Goal: Task Accomplishment & Management: Complete application form

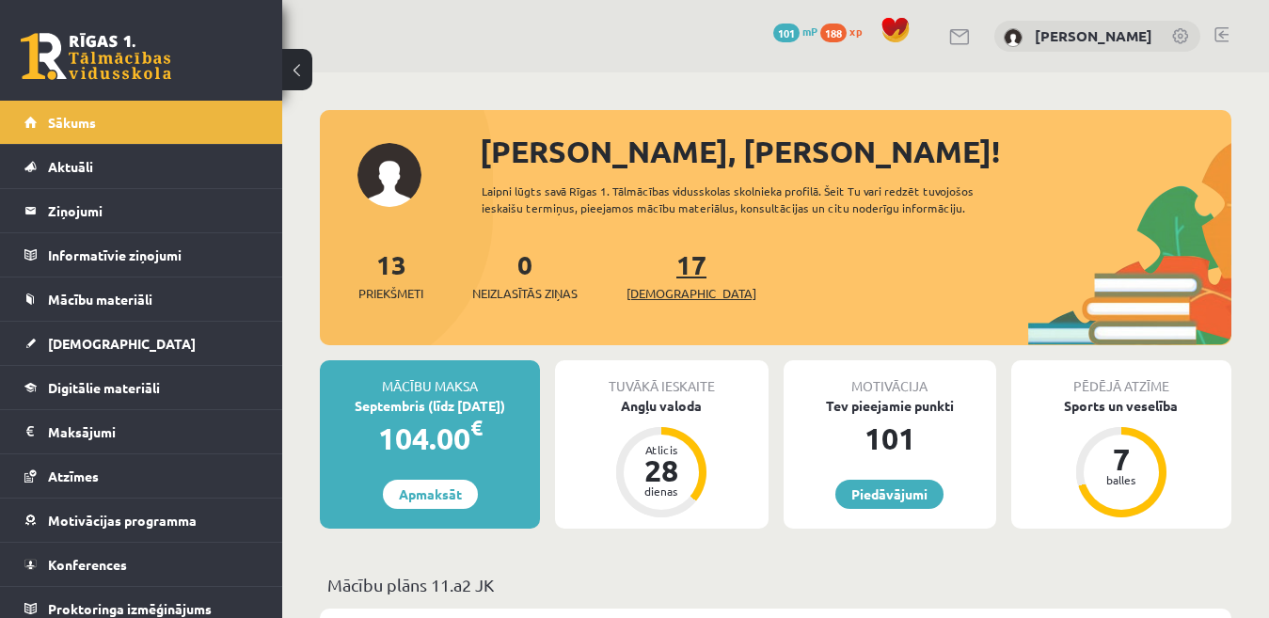
drag, startPoint x: 0, startPoint y: 0, endPoint x: 675, endPoint y: 269, distance: 726.2
click at [675, 269] on div "13 Priekšmeti 0 Neizlasītās ziņas 17 Ieskaites" at bounding box center [776, 295] width 912 height 101
click at [655, 274] on link "17 Ieskaites" at bounding box center [692, 275] width 130 height 56
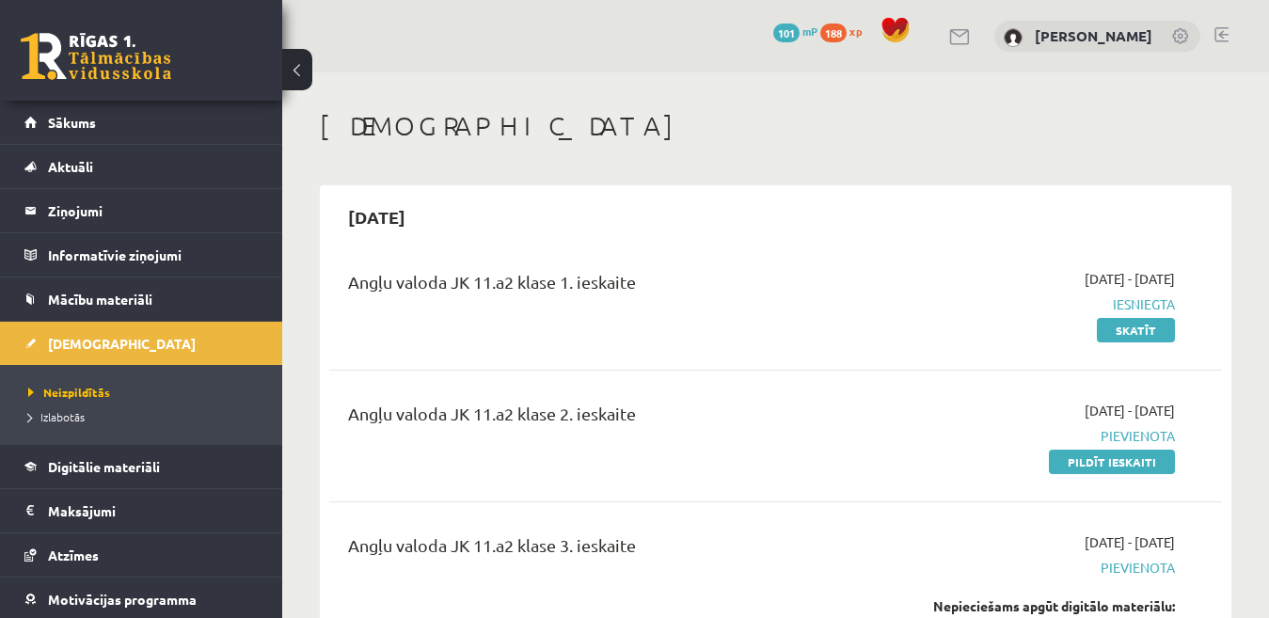
click at [1081, 478] on div "Angļu valoda JK 11.a2 klase 2. ieskaite 2025-09-03 - 2025-09-30 Pievienota Pild…" at bounding box center [775, 436] width 893 height 108
click at [1086, 467] on link "Pildīt ieskaiti" at bounding box center [1112, 462] width 126 height 24
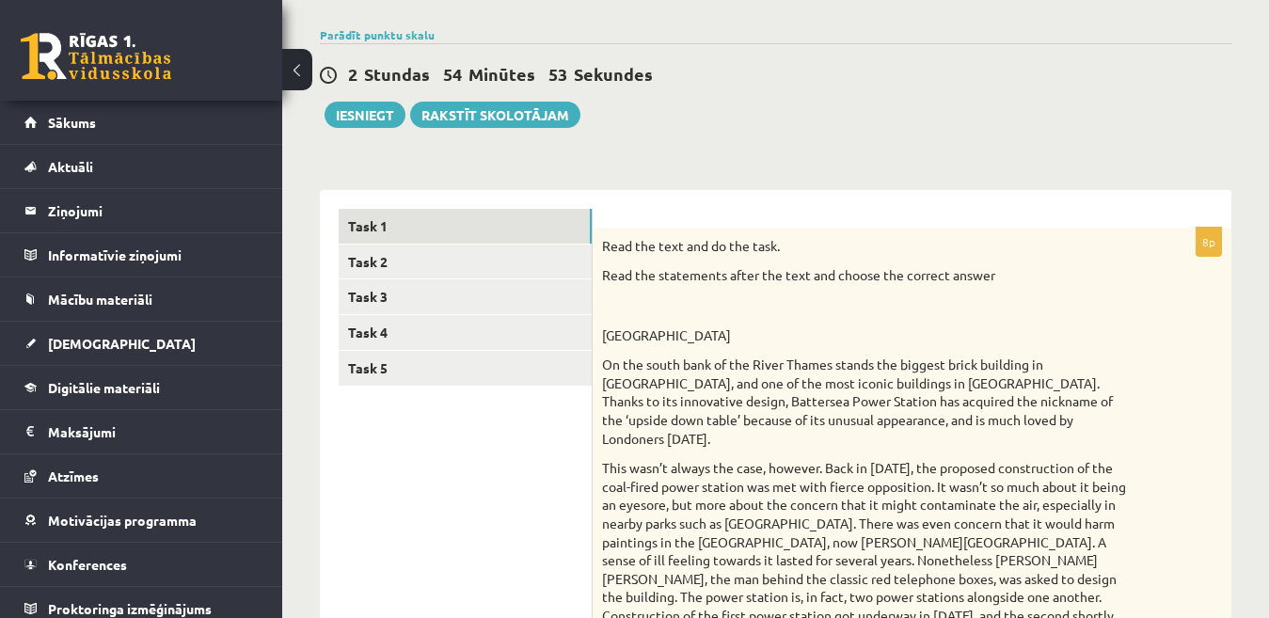
scroll to position [113, 0]
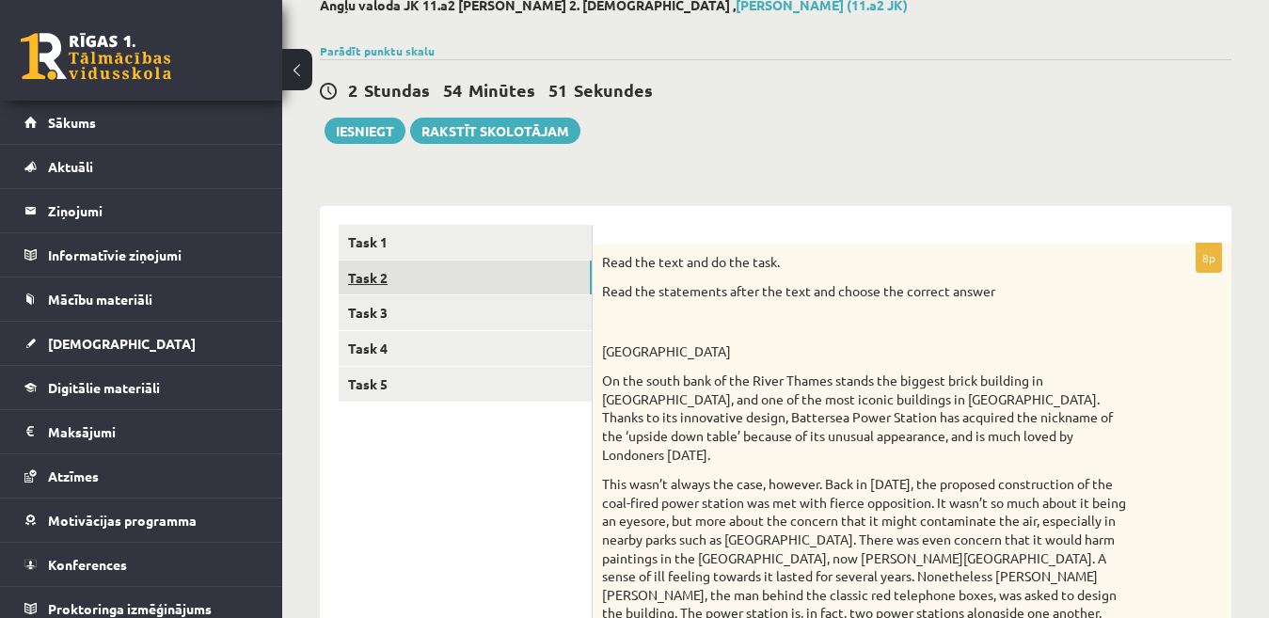
click at [570, 272] on link "Task 2" at bounding box center [465, 278] width 253 height 35
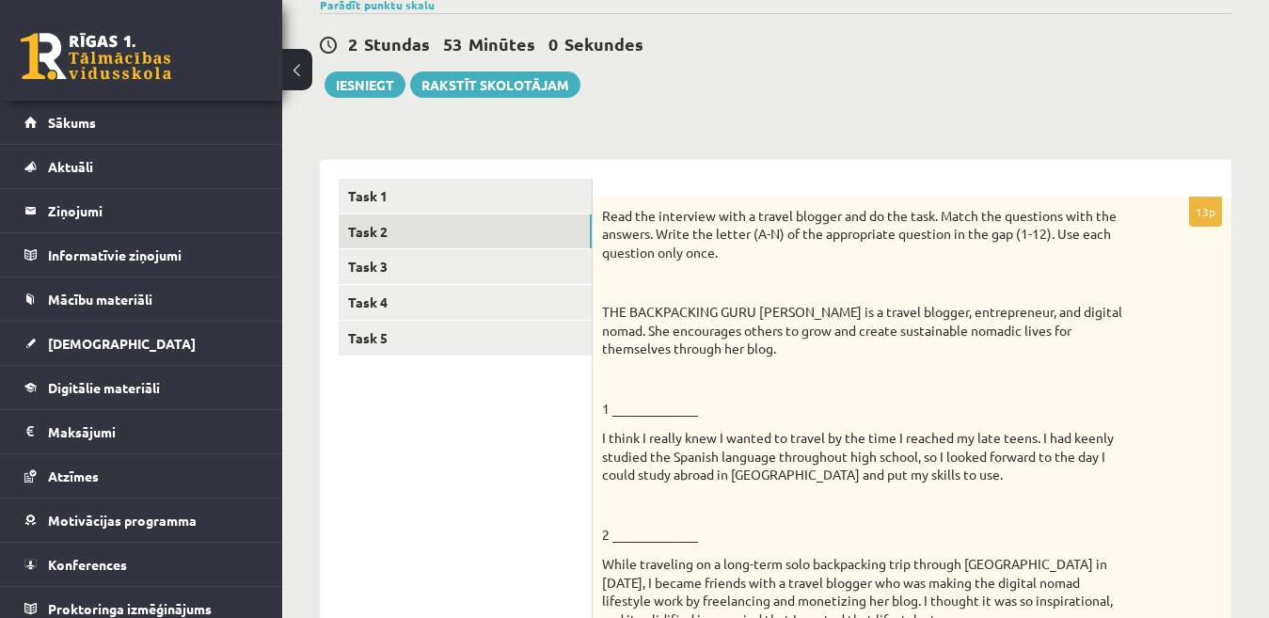
scroll to position [170, 0]
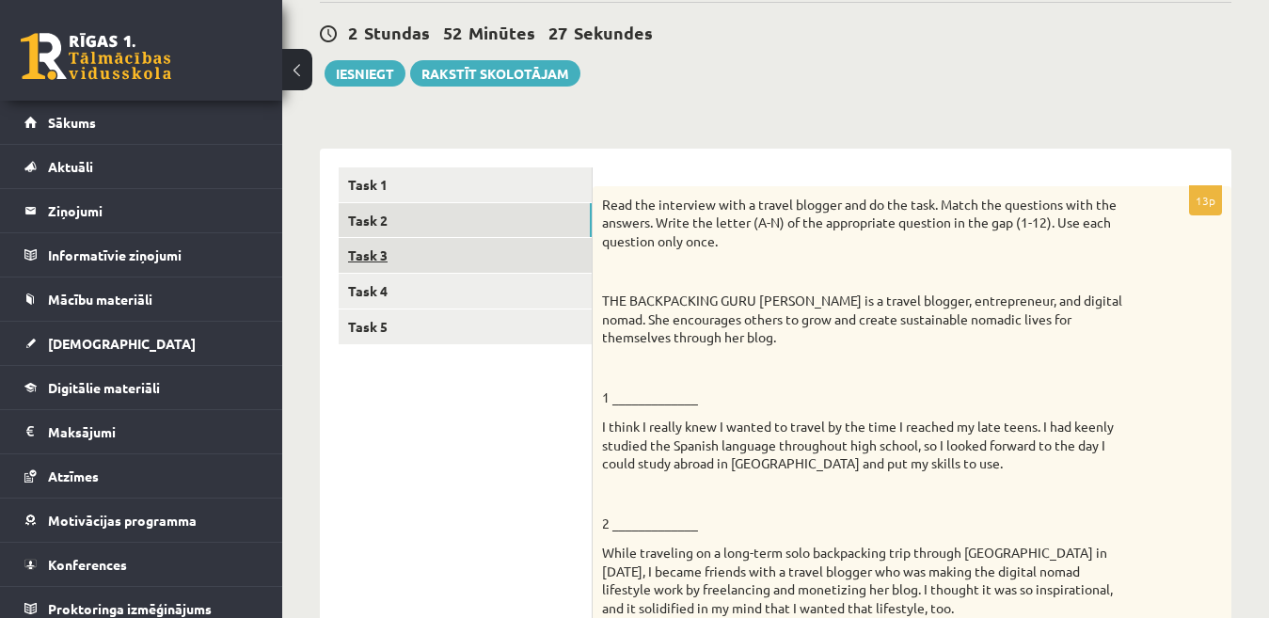
click at [506, 263] on link "Task 3" at bounding box center [465, 255] width 253 height 35
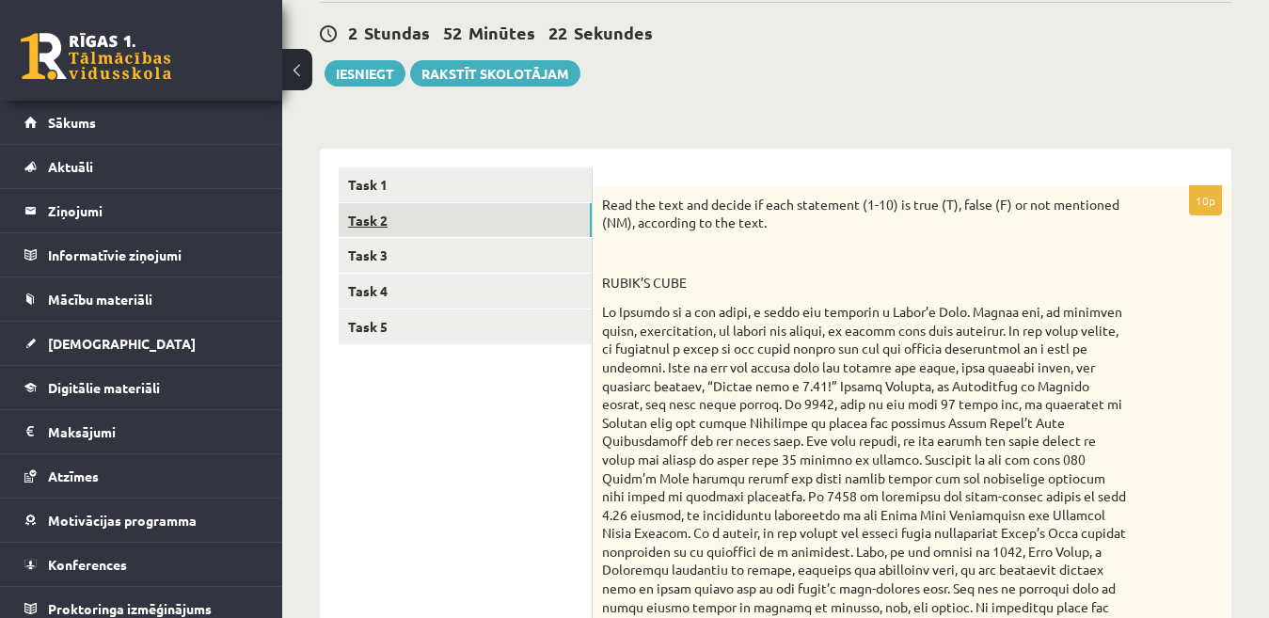
click at [518, 221] on link "Task 2" at bounding box center [465, 220] width 253 height 35
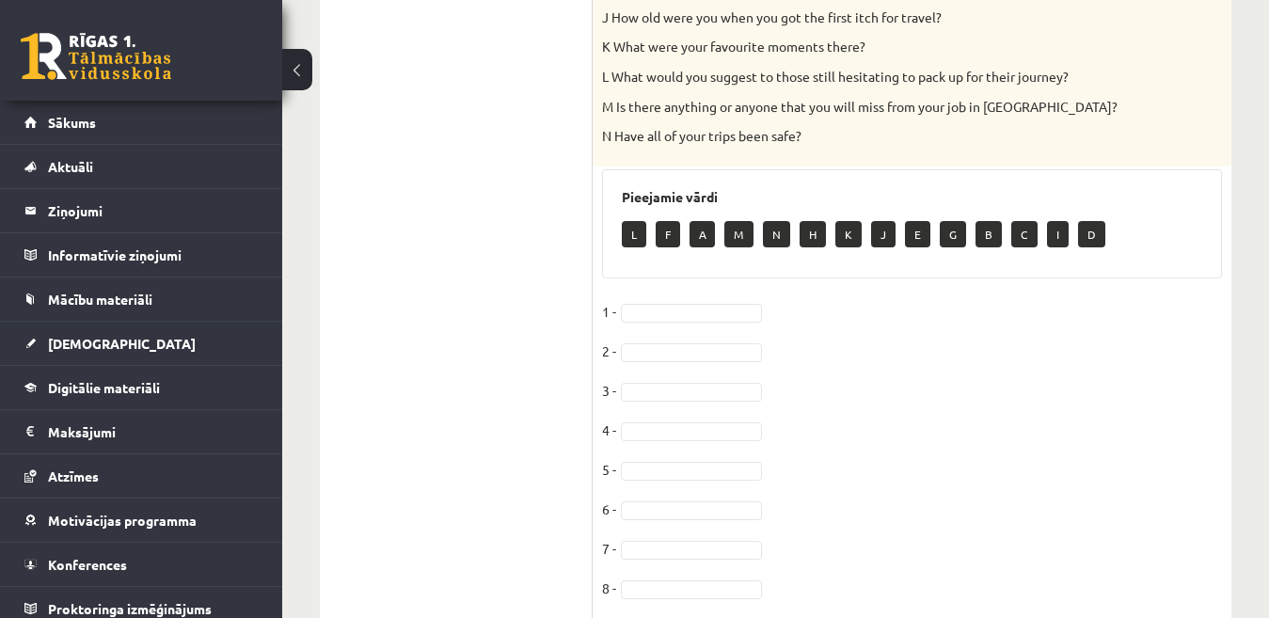
scroll to position [2723, 0]
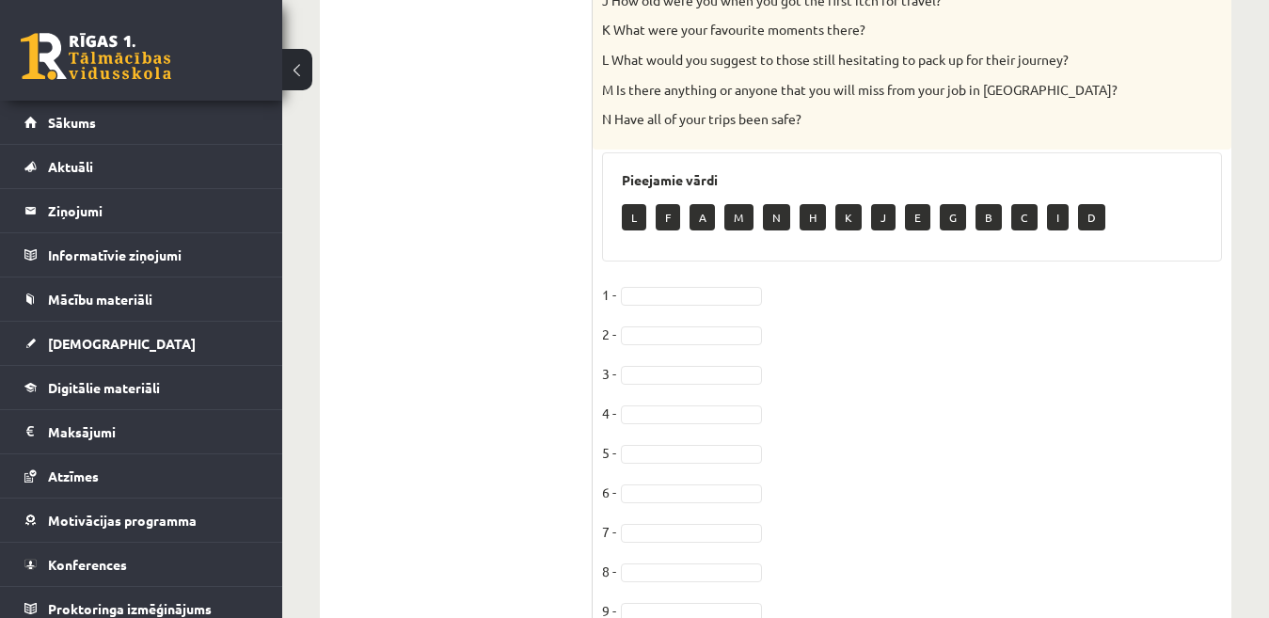
click at [740, 280] on fieldset "1 - 2 - 3 - 4 - 5 - 6 - 7 - 8 - 9 - 10 - 11 - 12 - 13 -" at bounding box center [912, 537] width 620 height 514
click at [700, 308] on fieldset "1 - J * 2 - 3 - 4 - 5 - 6 - 7 - 8 - 9 - 10 - 11 - 12 - 13 -" at bounding box center [912, 537] width 620 height 514
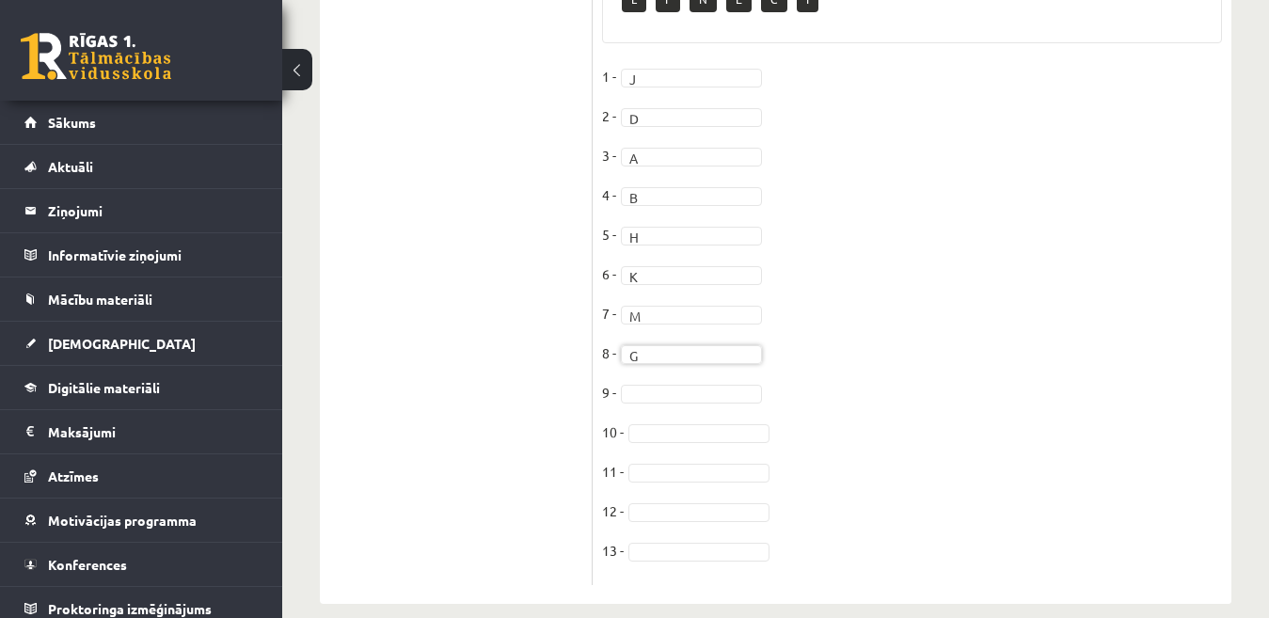
scroll to position [2948, 0]
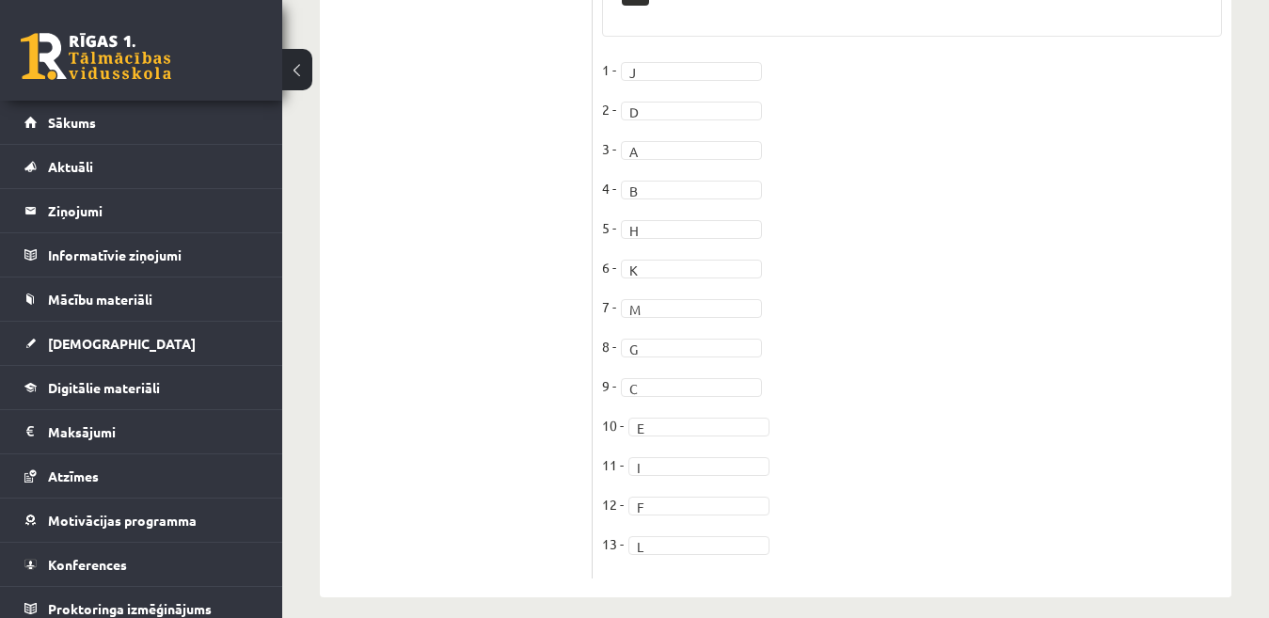
click at [934, 443] on fieldset "1 - J * 2 - D * 3 - A * 4 - B * 5 - H * 6 - K * 7 - M * 8 - G * 9 - C * 10 - E …" at bounding box center [912, 313] width 620 height 514
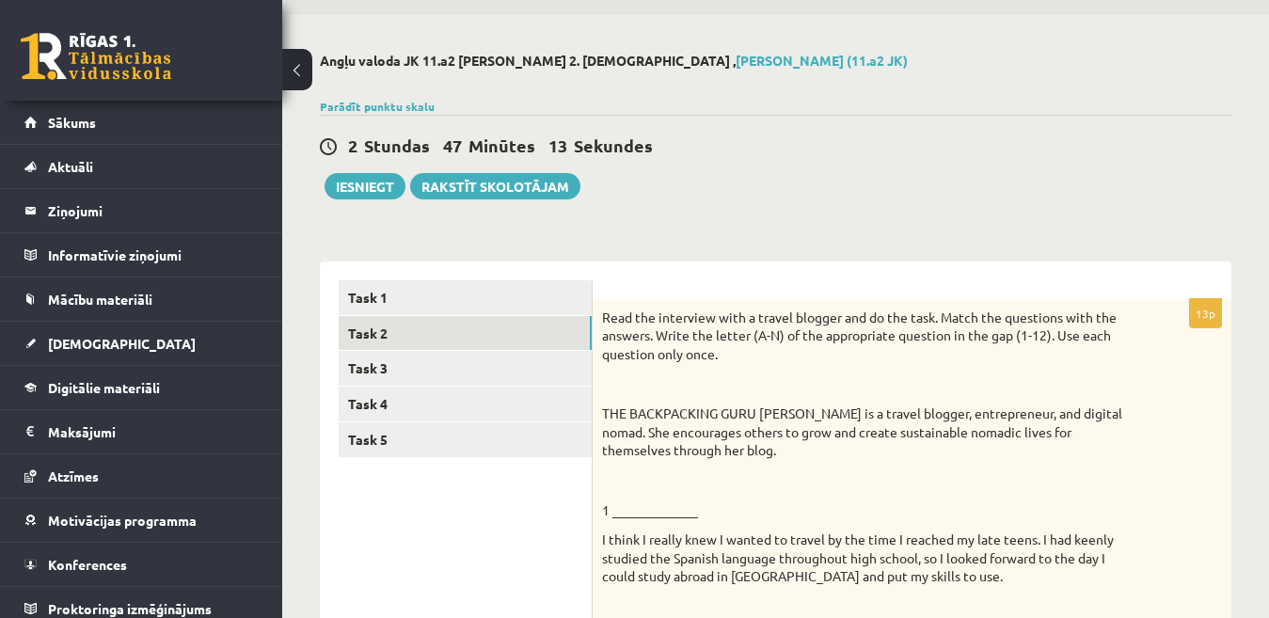
scroll to position [46, 0]
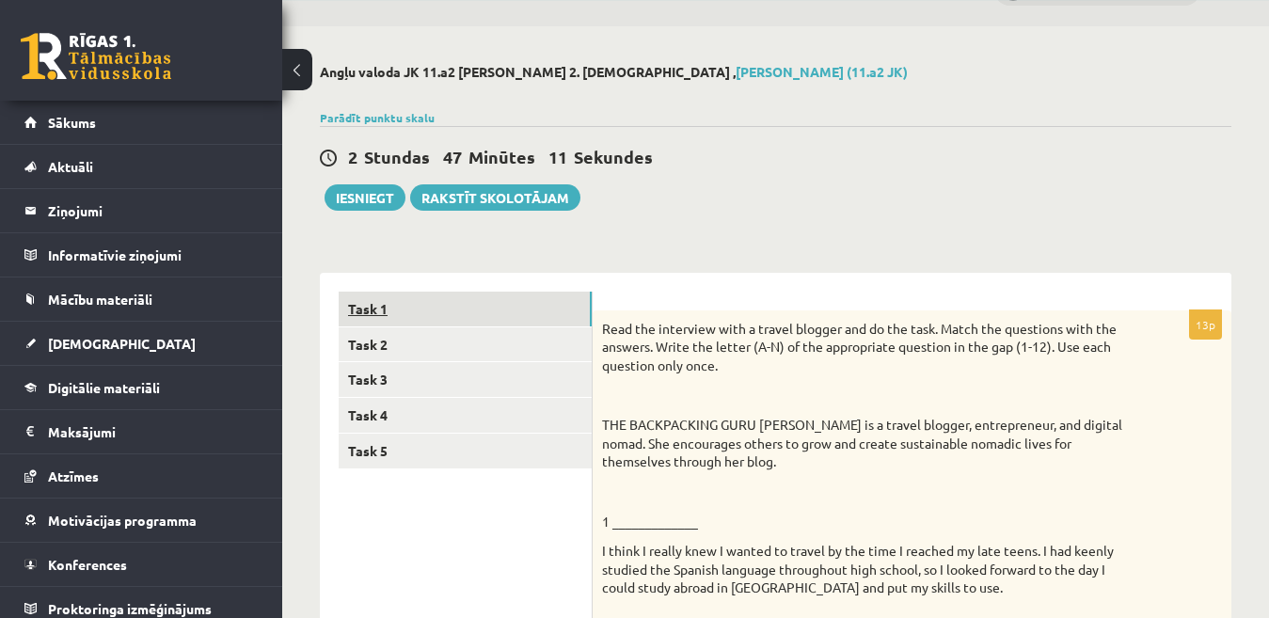
click at [538, 299] on link "Task 1" at bounding box center [465, 309] width 253 height 35
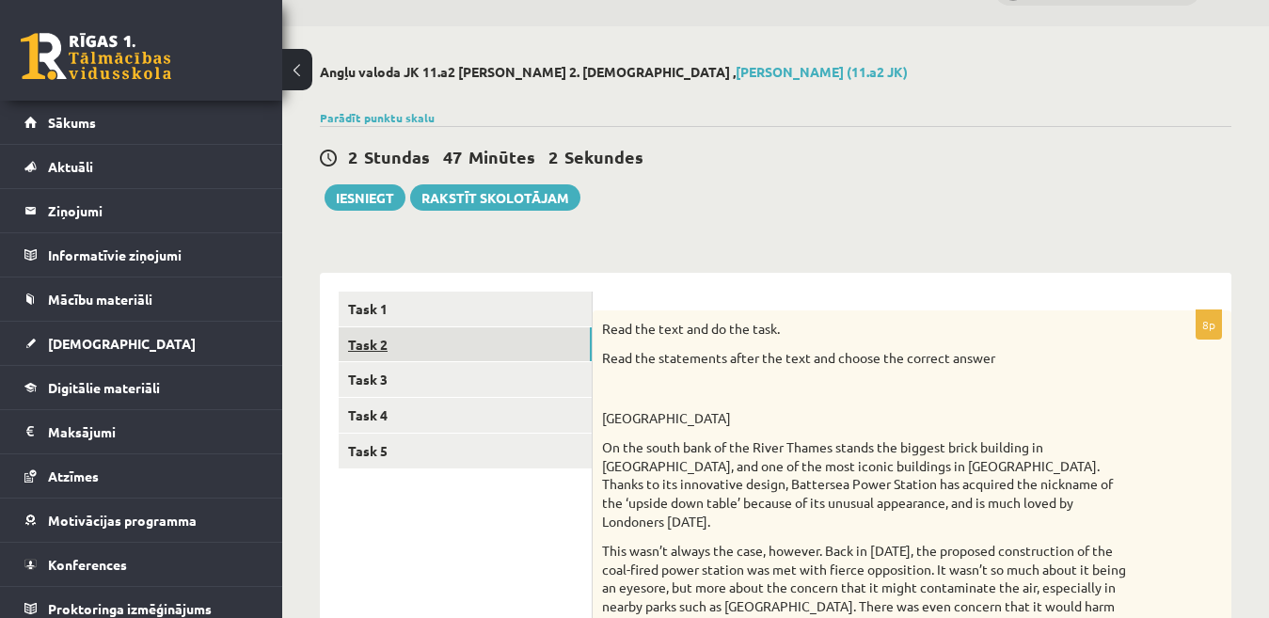
click at [503, 340] on link "Task 2" at bounding box center [465, 344] width 253 height 35
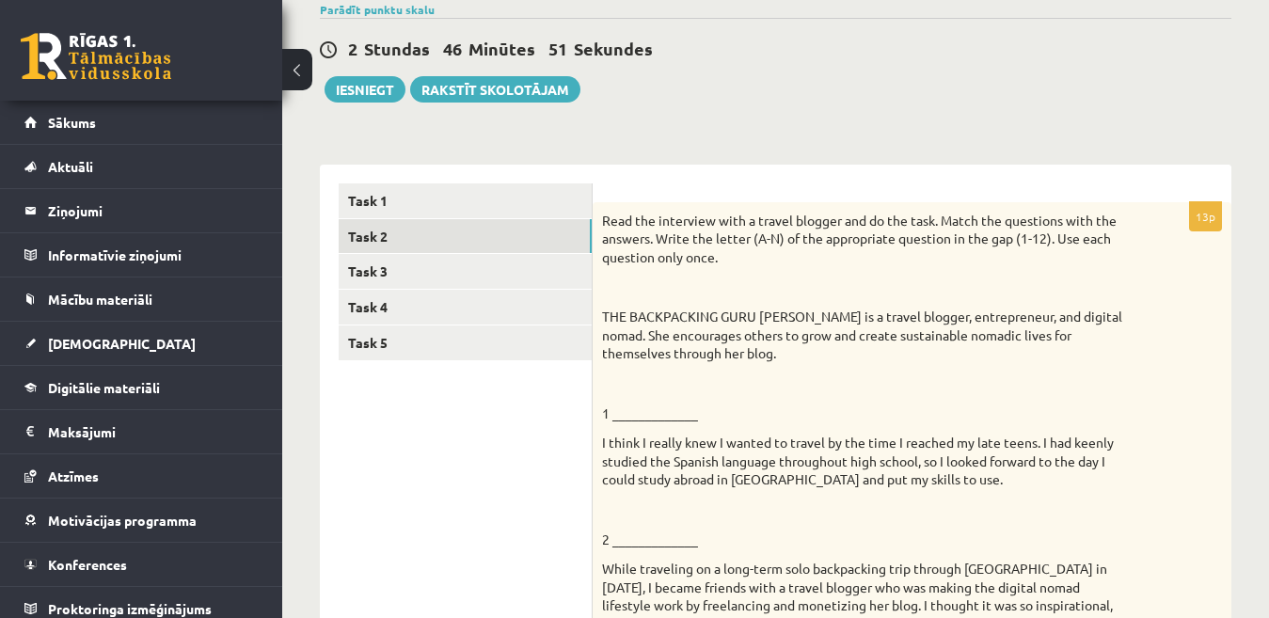
scroll to position [143, 0]
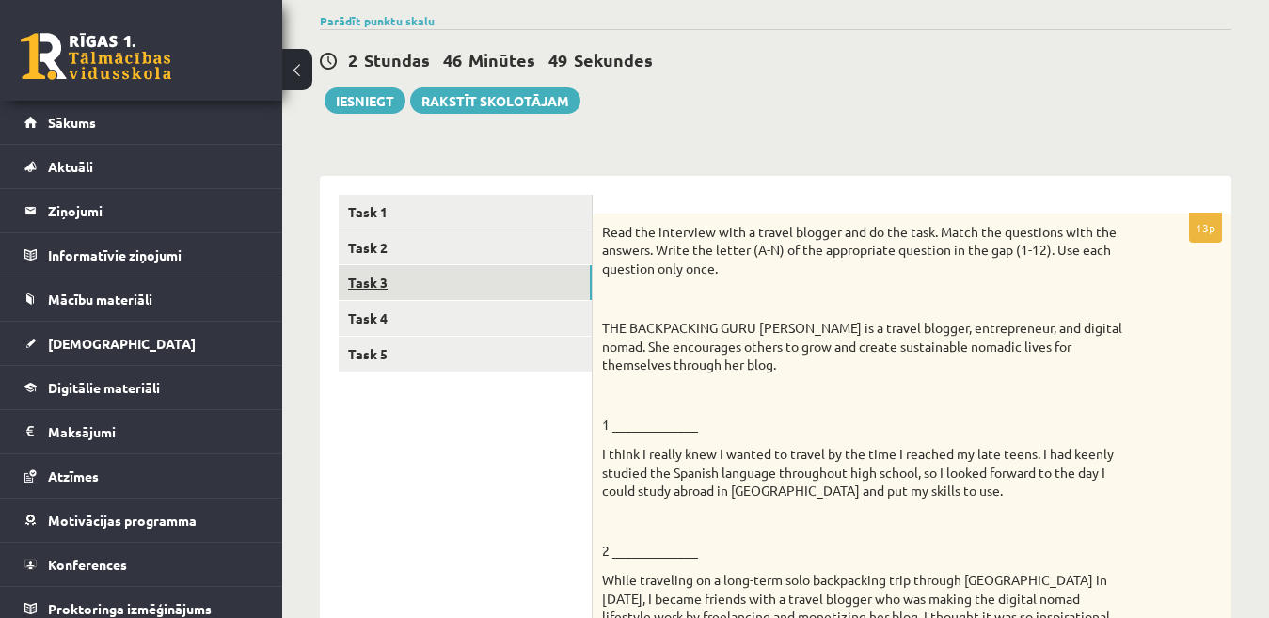
click at [496, 273] on link "Task 3" at bounding box center [465, 282] width 253 height 35
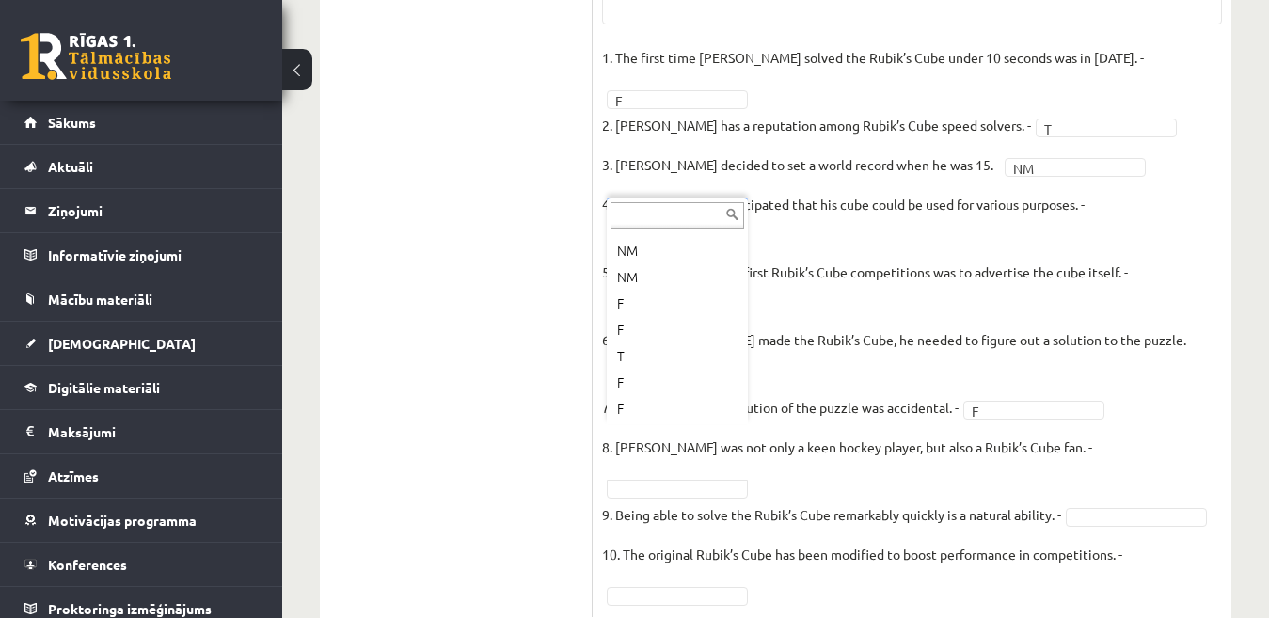
scroll to position [181, 0]
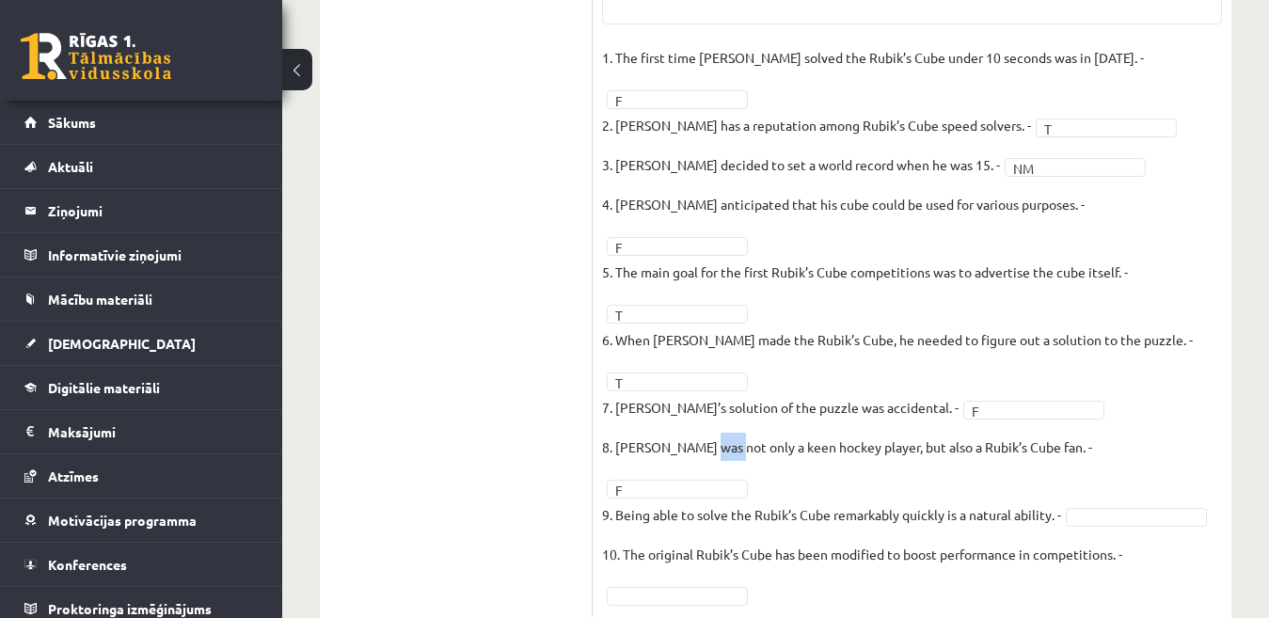
drag, startPoint x: 705, startPoint y: 385, endPoint x: 722, endPoint y: 389, distance: 17.6
click at [722, 433] on p "8. Wayne Gretzky was not only a keen hockey player, but also a Rubik’s Cube fan…" at bounding box center [847, 447] width 490 height 28
click at [1014, 428] on fieldset "1. The first time Feliks solved the Rubik’s Cube under 10 seconds was in 2011. …" at bounding box center [912, 325] width 620 height 564
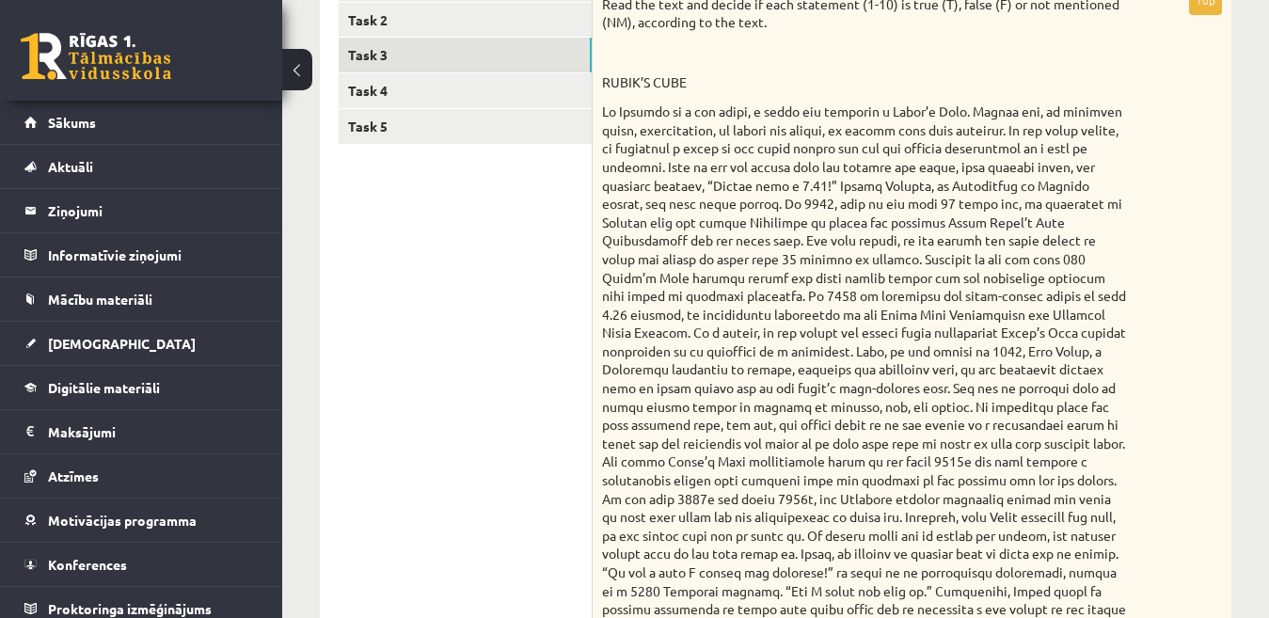
scroll to position [232, 0]
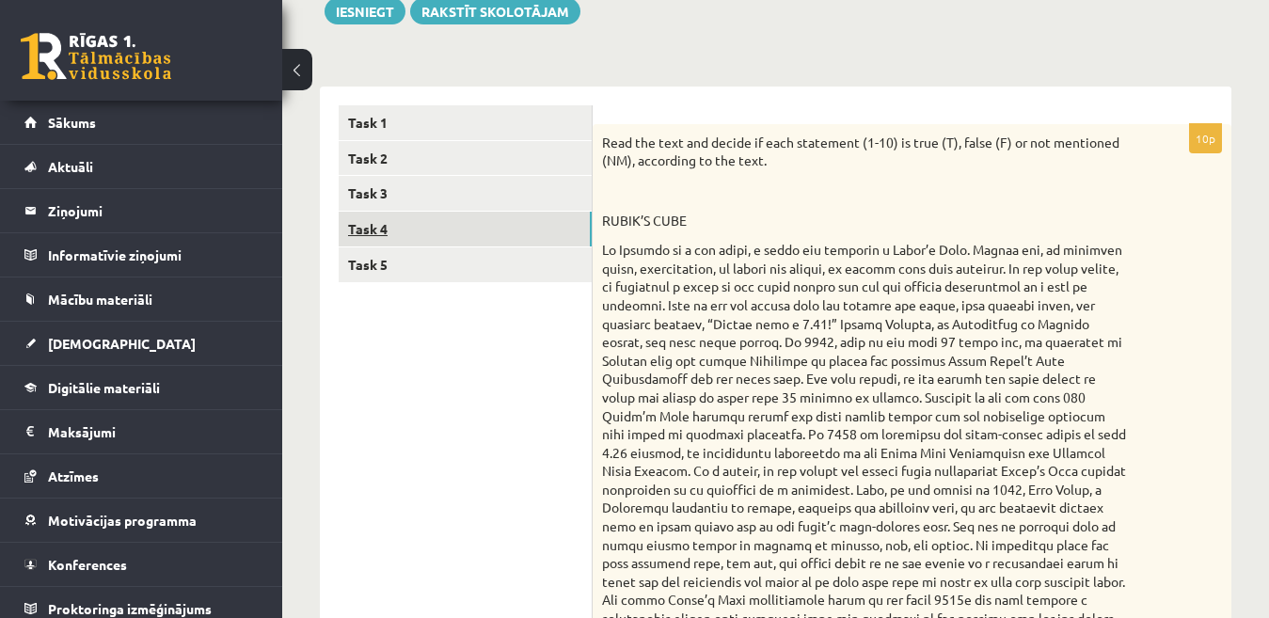
click at [490, 241] on link "Task 4" at bounding box center [465, 229] width 253 height 35
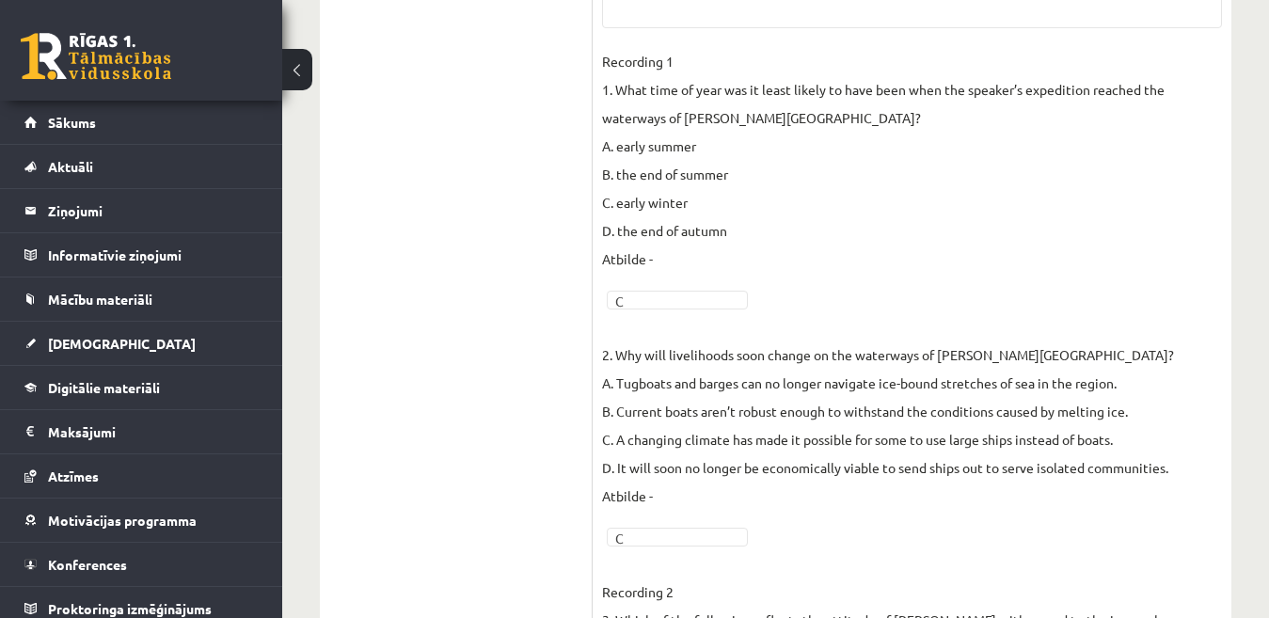
scroll to position [630, 0]
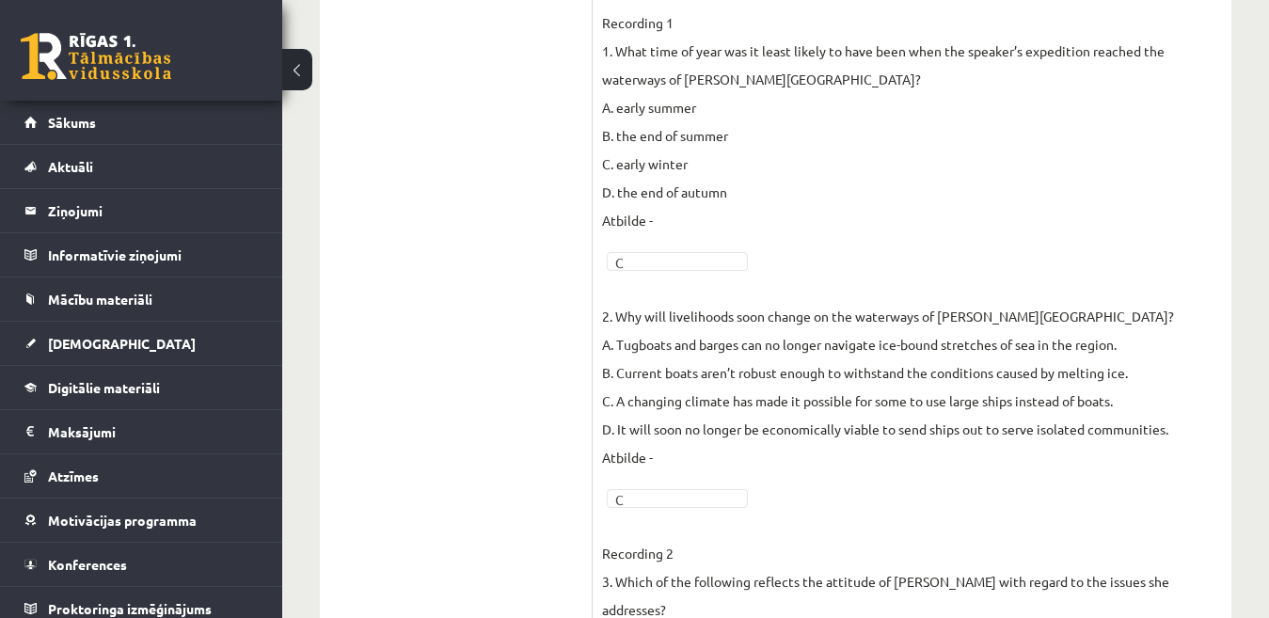
drag, startPoint x: 1268, startPoint y: 221, endPoint x: 1281, endPoint y: 247, distance: 29.5
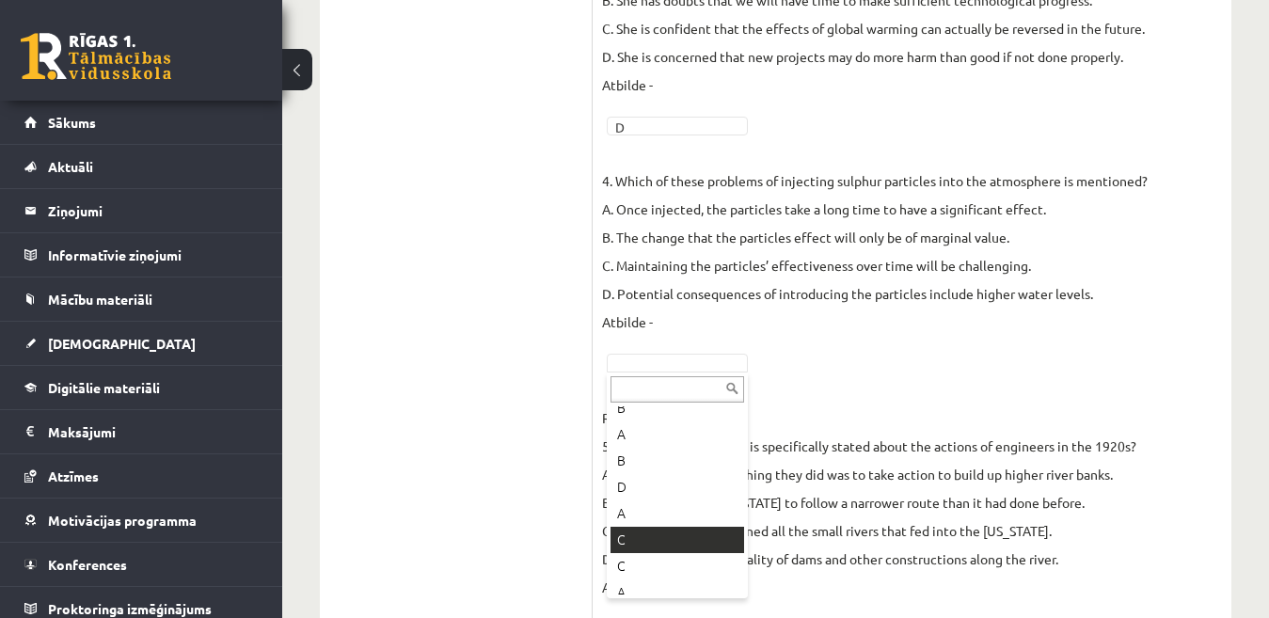
scroll to position [171, 0]
click at [678, 536] on p "Recording 3 5.Which of the following is specifically stated about the actions o…" at bounding box center [869, 488] width 534 height 226
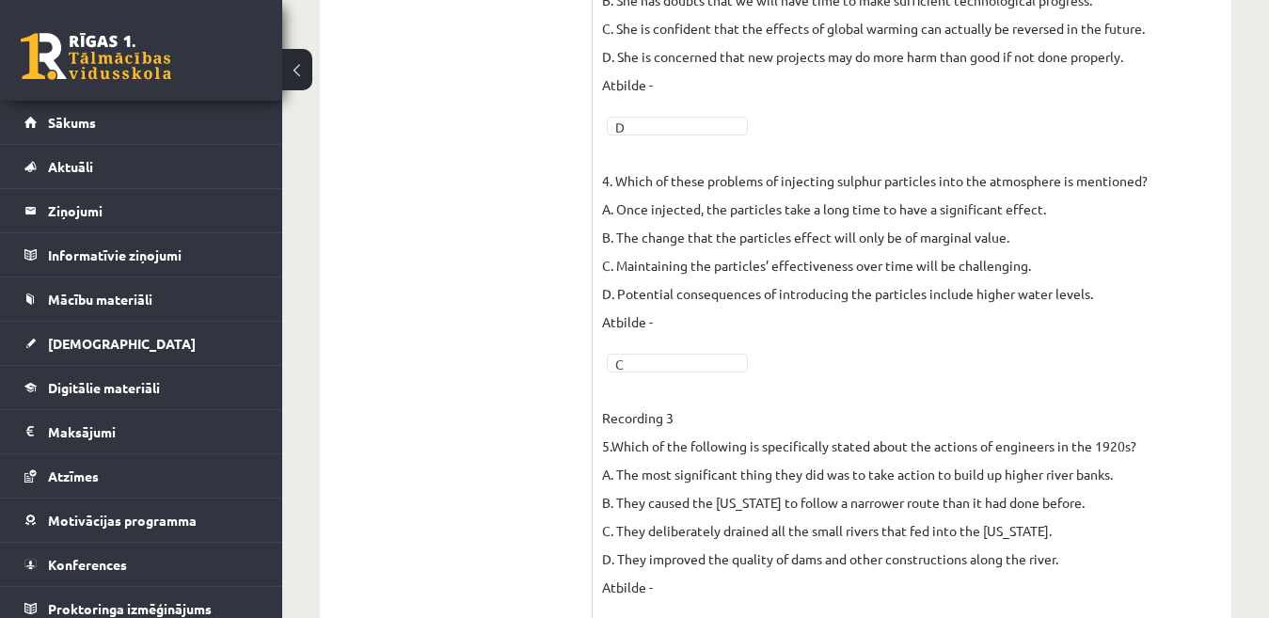
click at [938, 379] on p "Recording 3 5.Which of the following is specifically stated about the actions o…" at bounding box center [869, 488] width 534 height 226
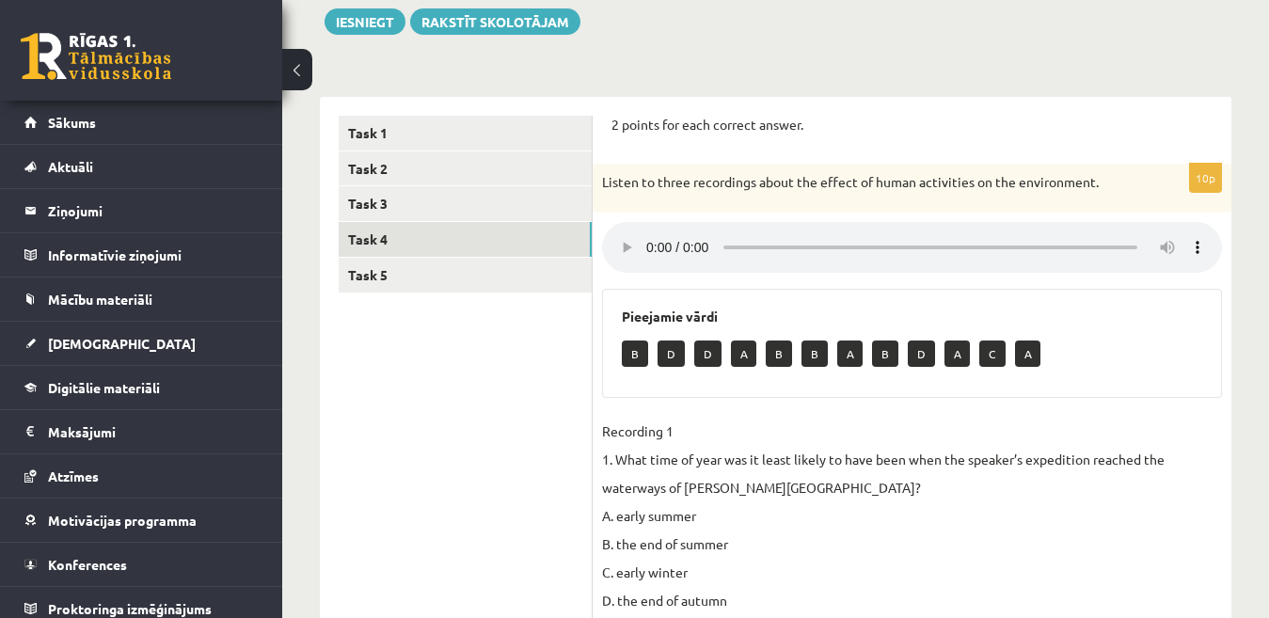
scroll to position [219, 0]
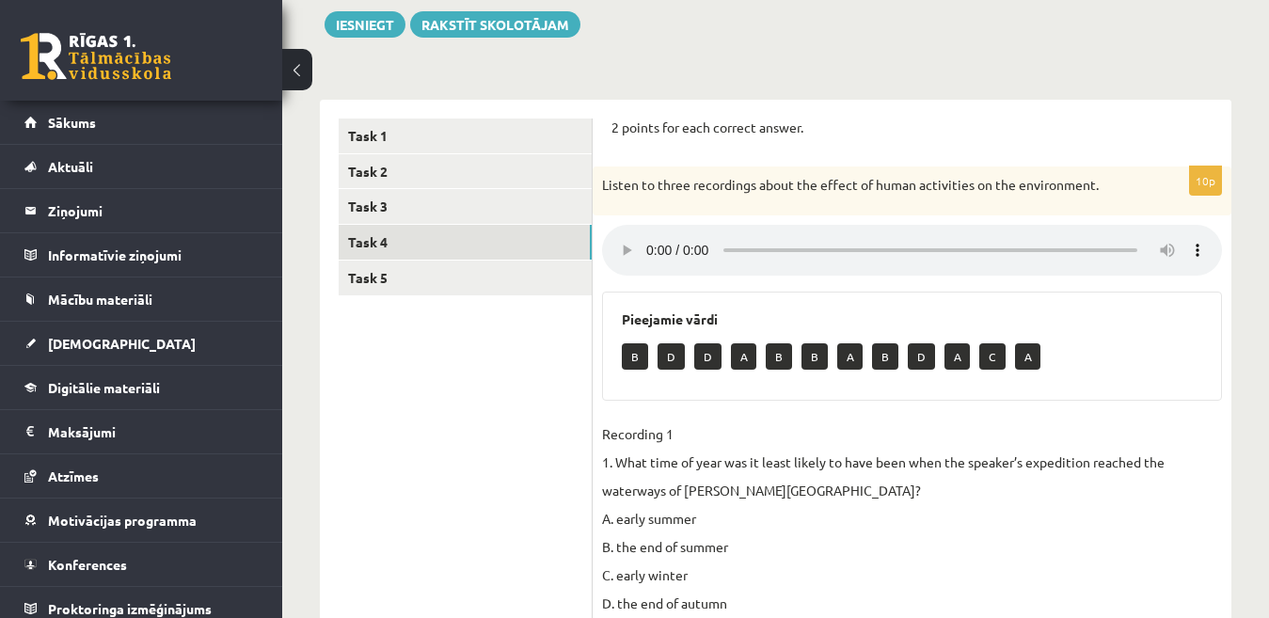
click at [301, 72] on button at bounding box center [297, 69] width 30 height 41
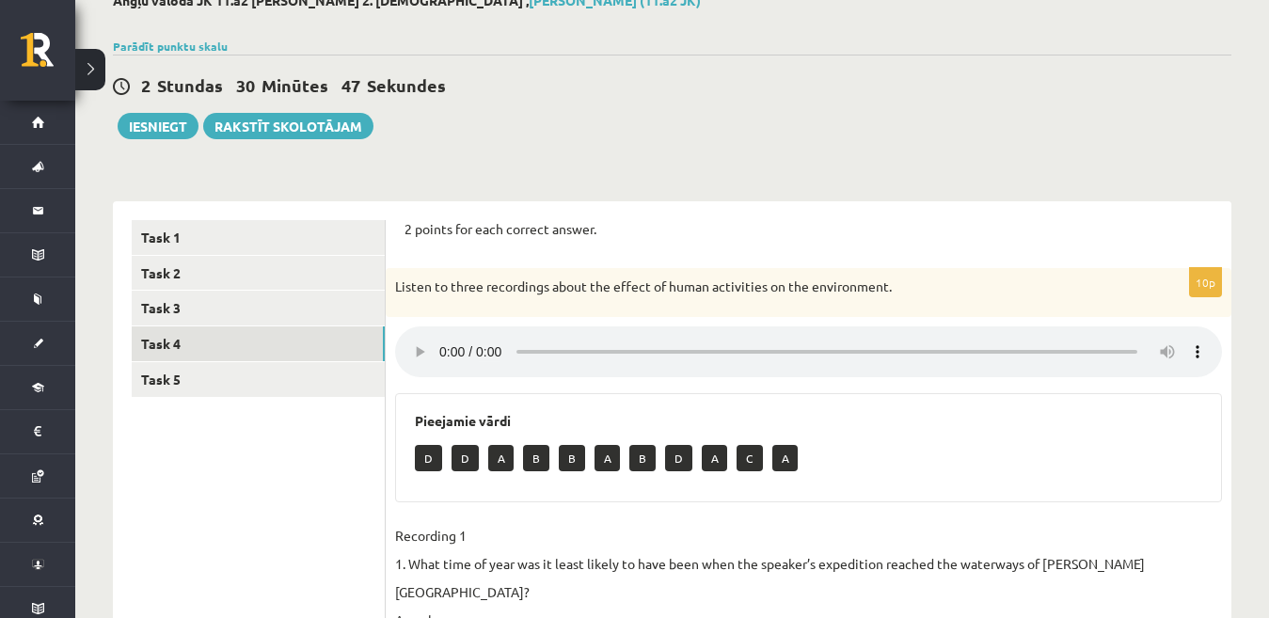
scroll to position [109, 0]
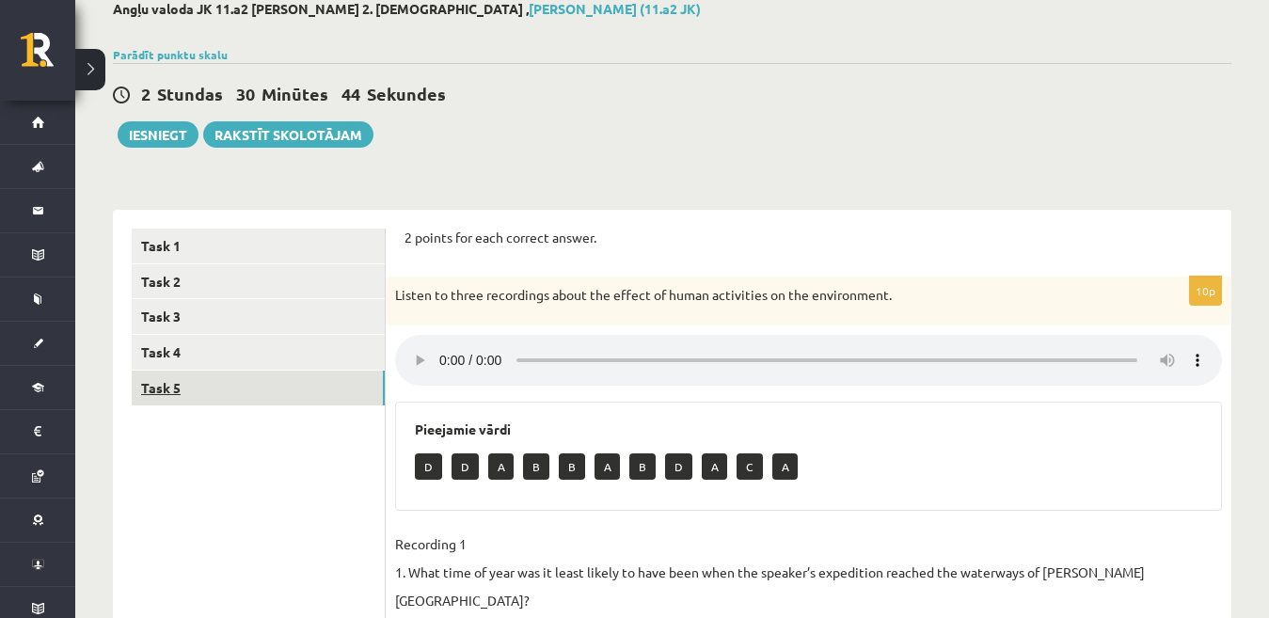
click at [244, 380] on link "Task 5" at bounding box center [258, 388] width 253 height 35
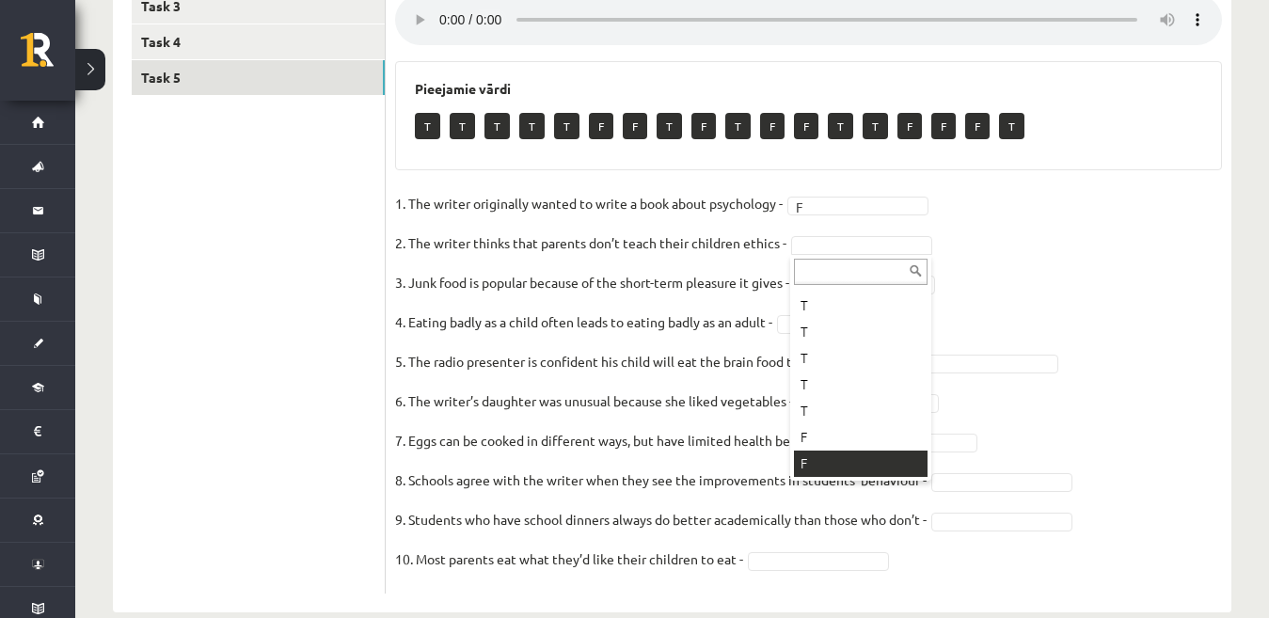
scroll to position [49, 0]
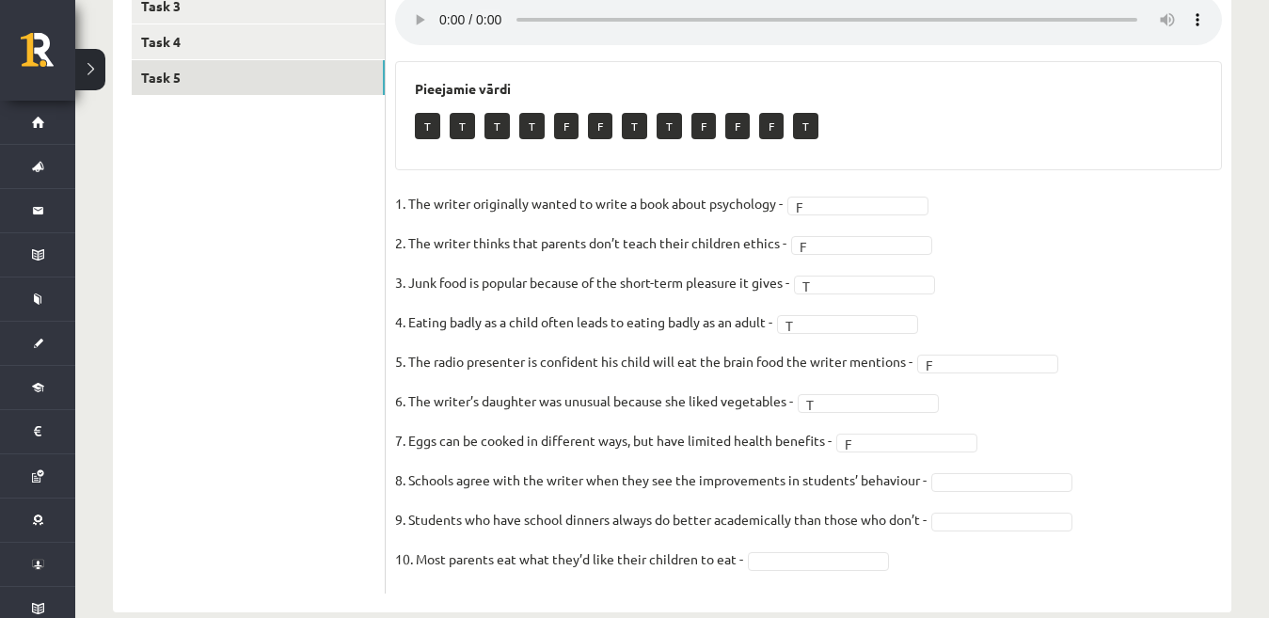
click at [989, 493] on fieldset "1. The writer originally wanted to write a book about psychology - F * 2. The w…" at bounding box center [808, 386] width 827 height 395
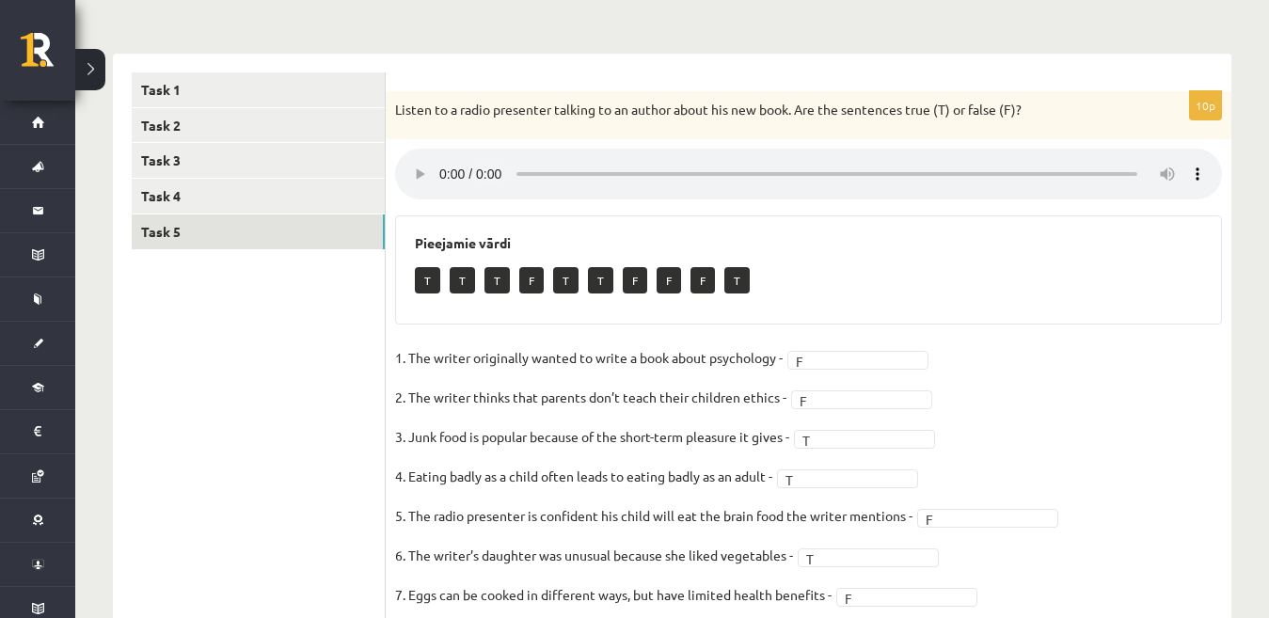
scroll to position [255, 0]
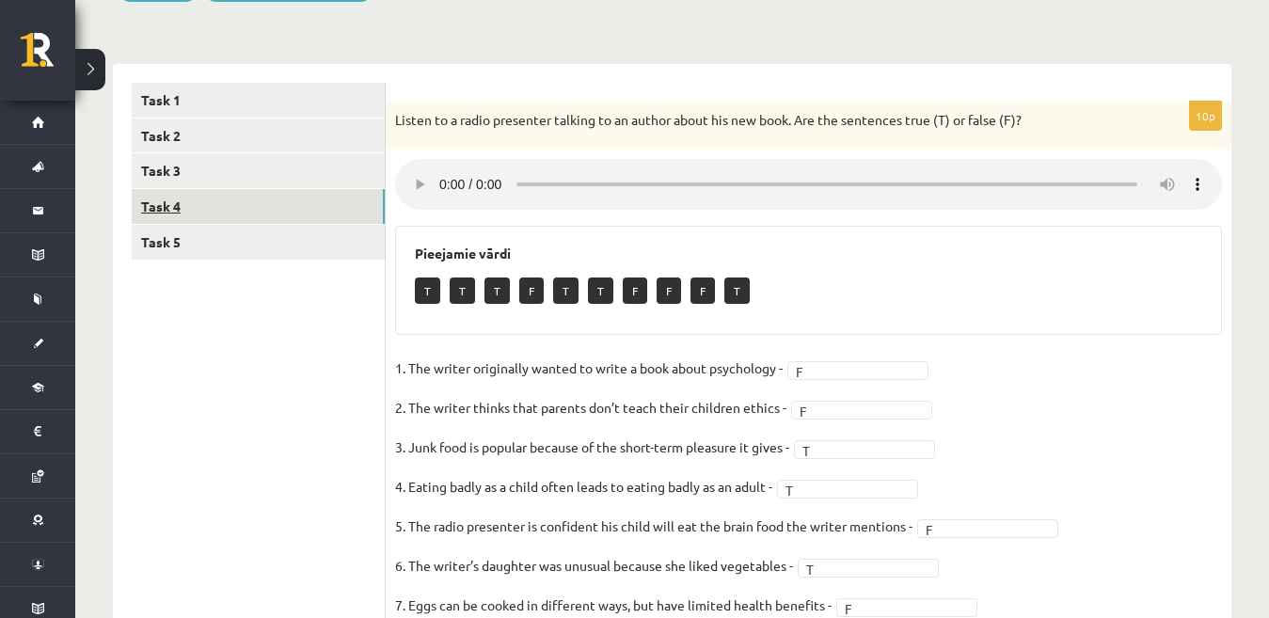
click at [315, 200] on link "Task 4" at bounding box center [258, 206] width 253 height 35
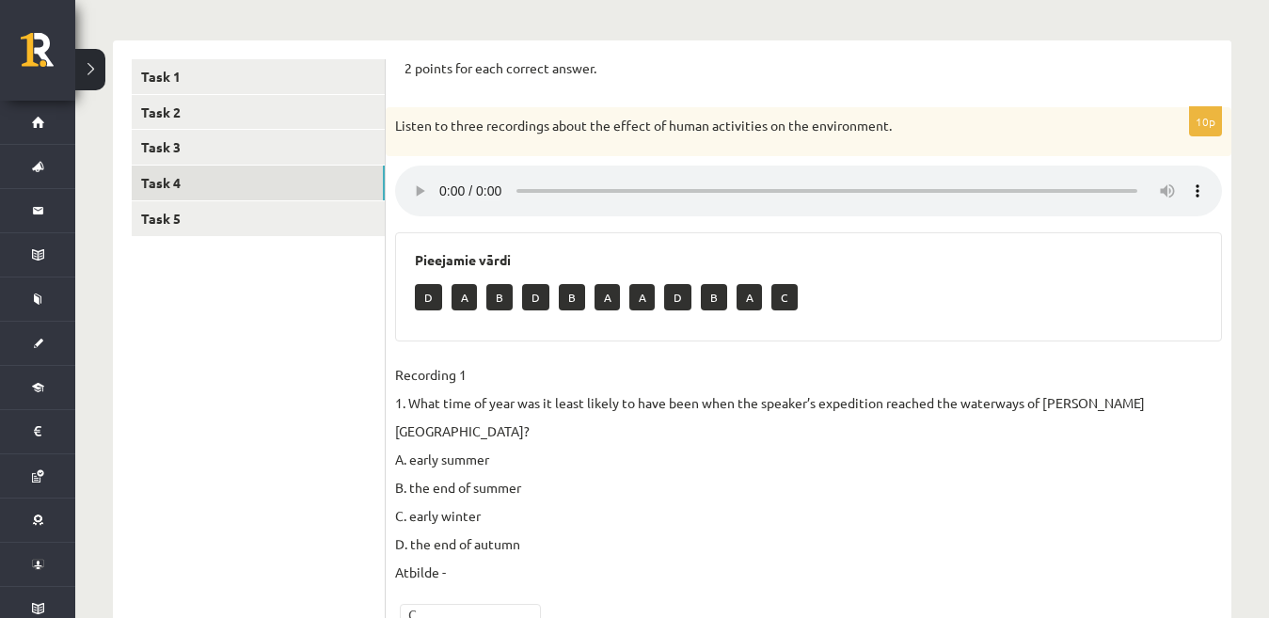
scroll to position [164, 0]
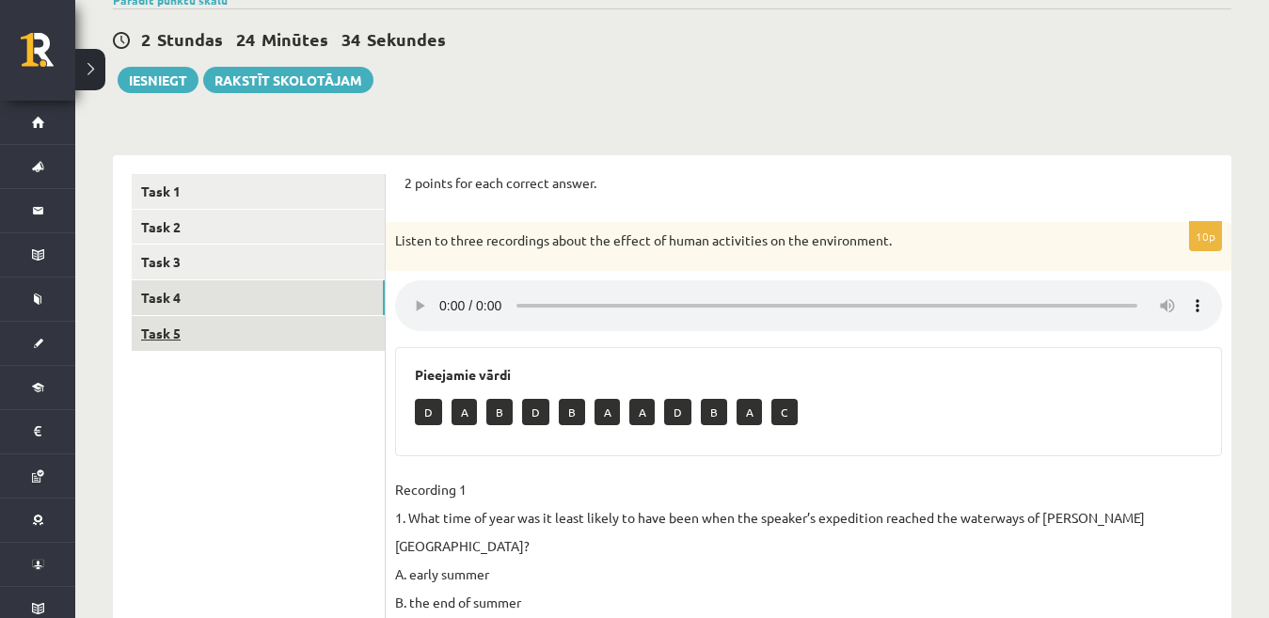
click at [285, 330] on link "Task 5" at bounding box center [258, 333] width 253 height 35
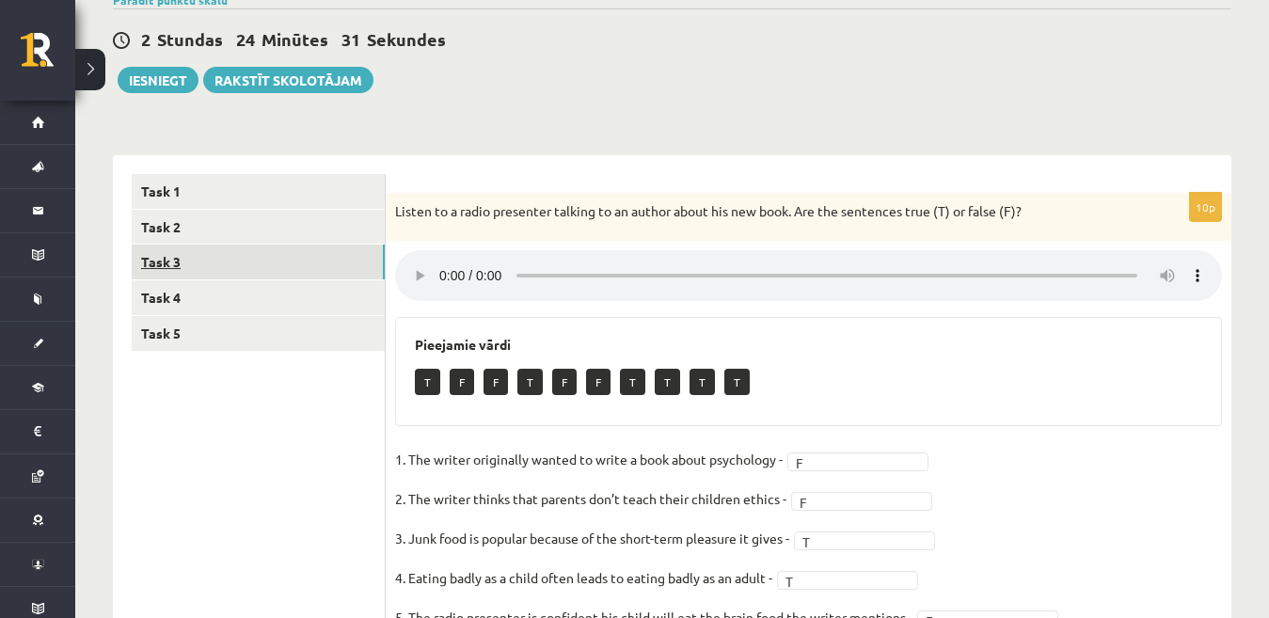
click at [263, 260] on link "Task 3" at bounding box center [258, 262] width 253 height 35
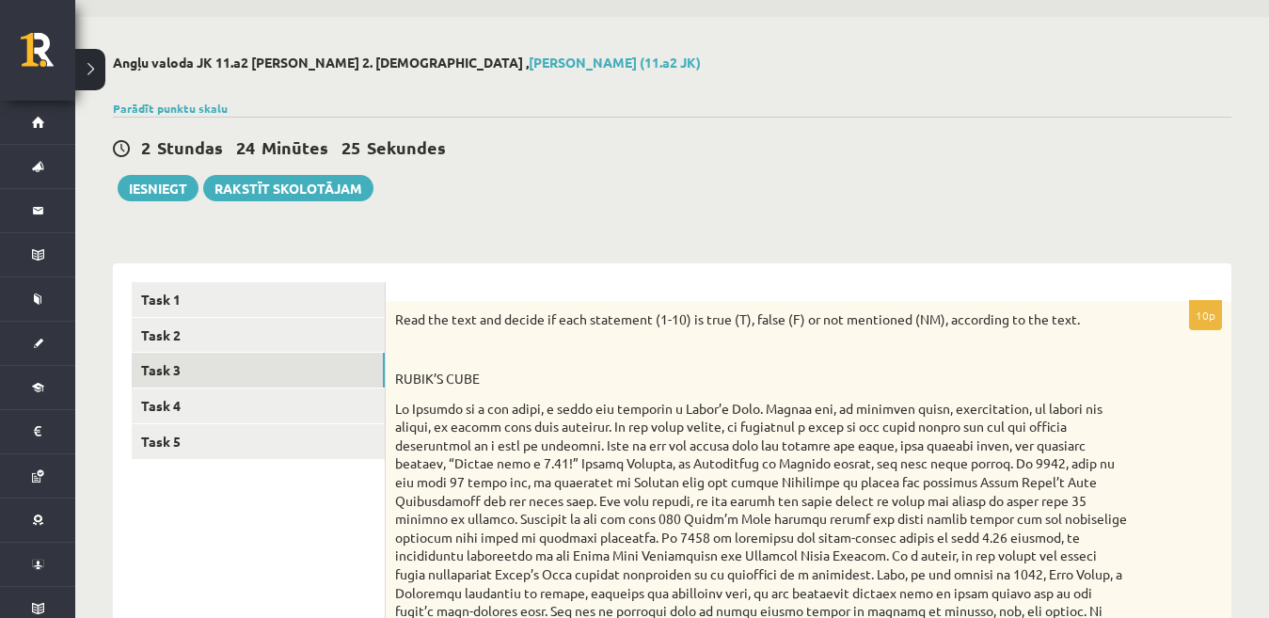
scroll to position [35, 0]
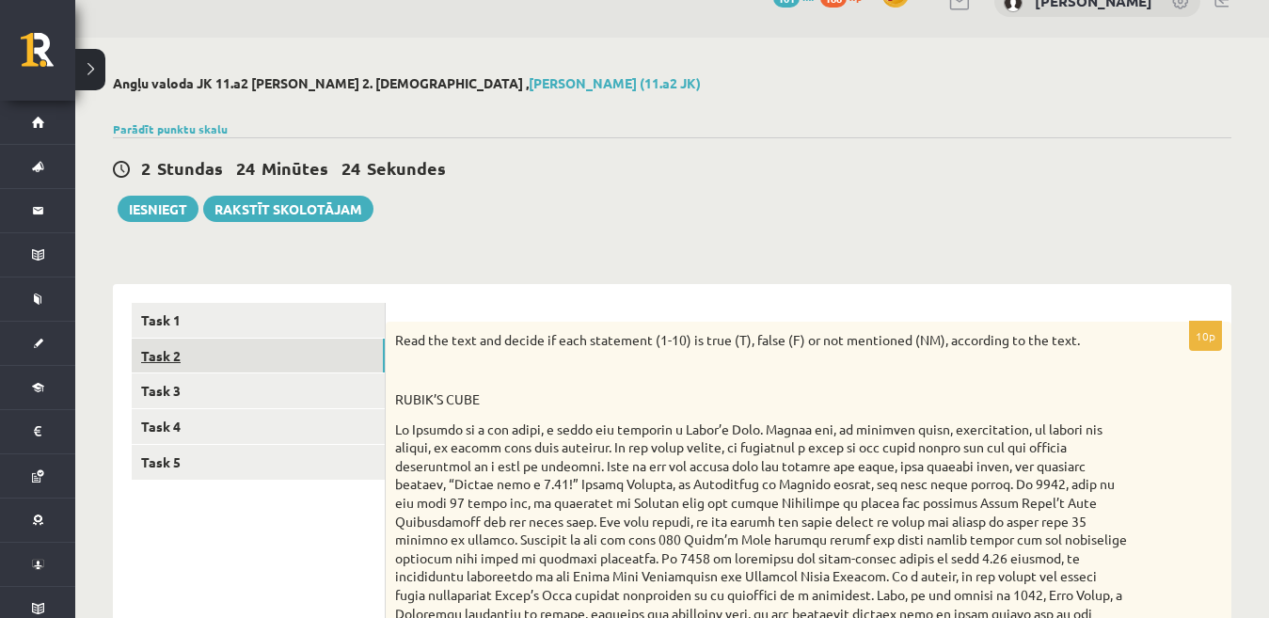
click at [290, 352] on link "Task 2" at bounding box center [258, 356] width 253 height 35
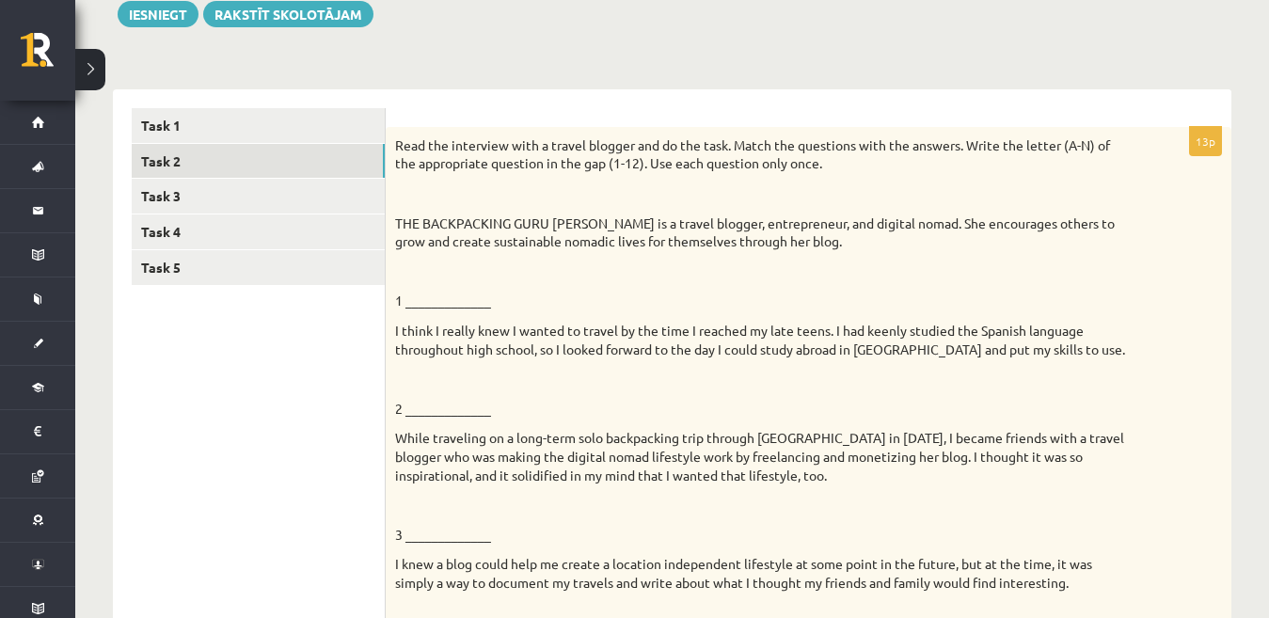
scroll to position [0, 0]
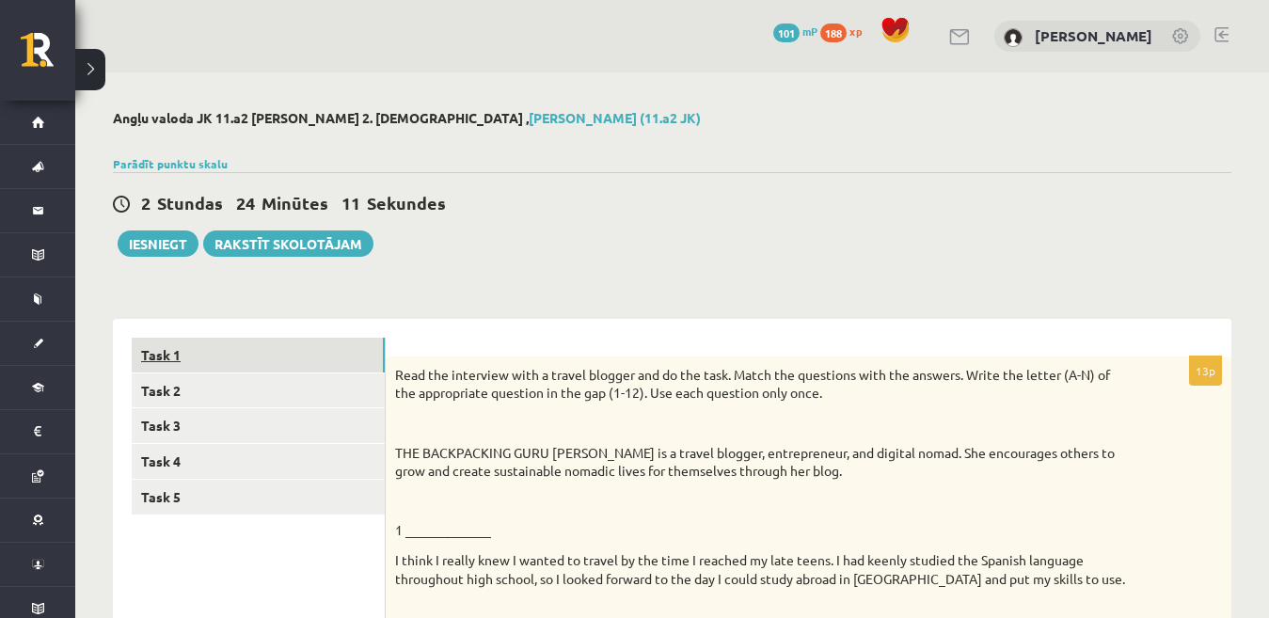
click at [307, 357] on link "Task 1" at bounding box center [258, 355] width 253 height 35
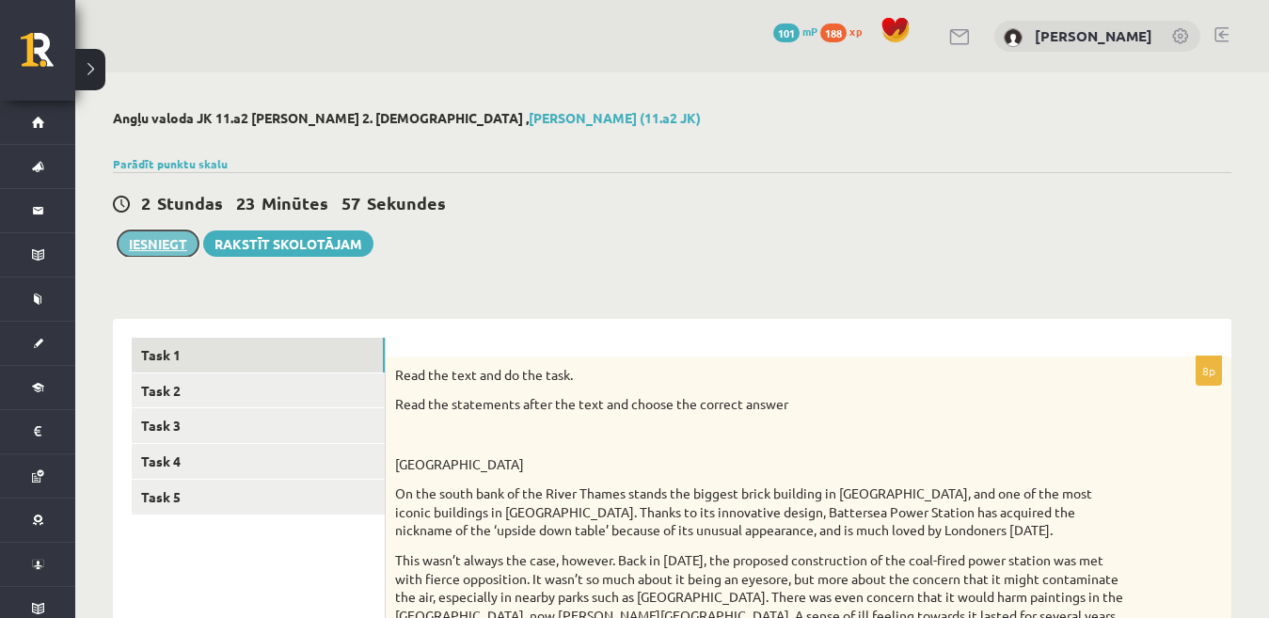
click at [184, 245] on button "Iesniegt" at bounding box center [158, 243] width 81 height 26
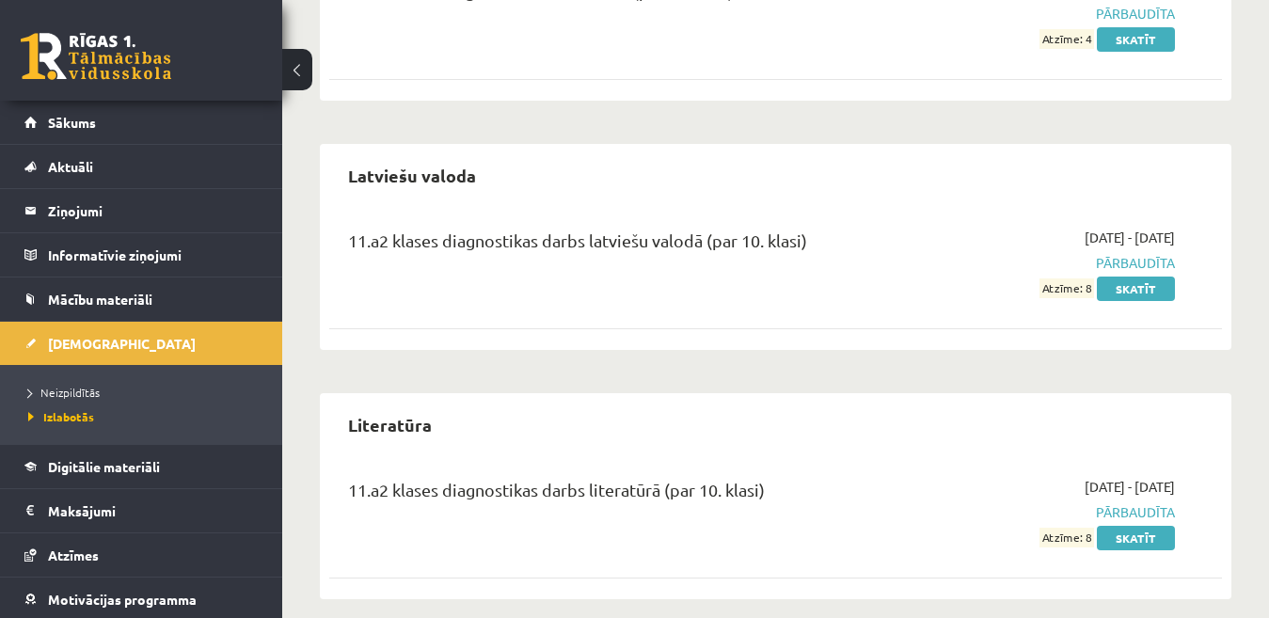
scroll to position [822, 0]
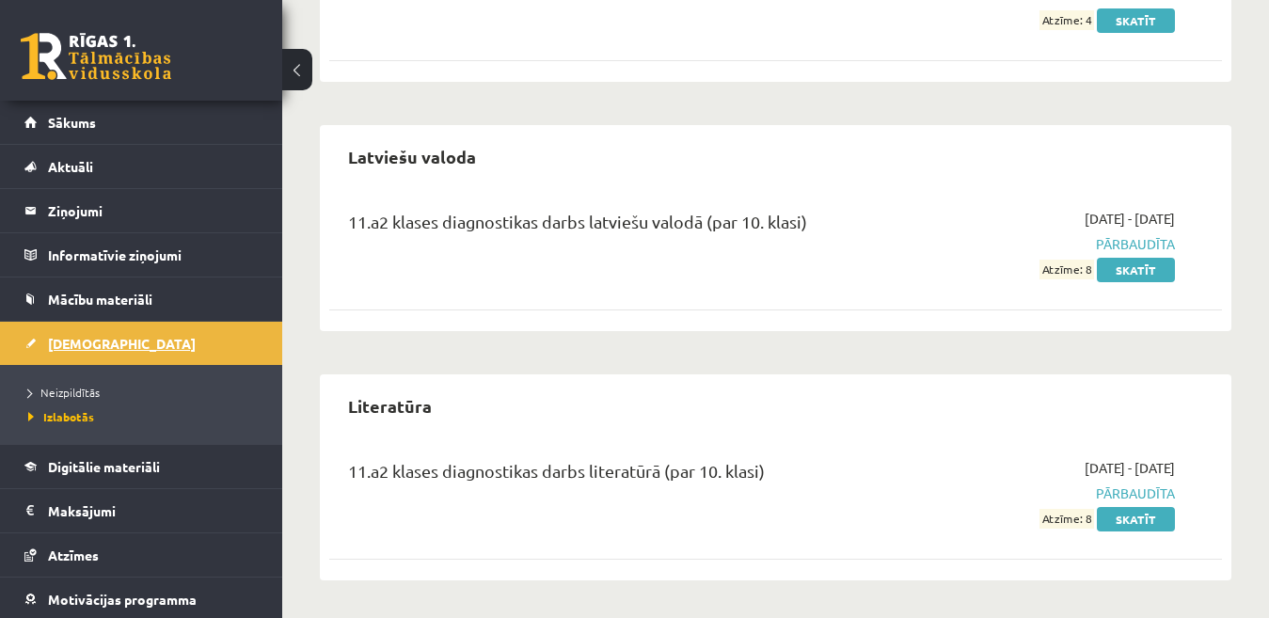
click at [76, 351] on link "[DEMOGRAPHIC_DATA]" at bounding box center [141, 343] width 234 height 43
